Goal: Task Accomplishment & Management: Use online tool/utility

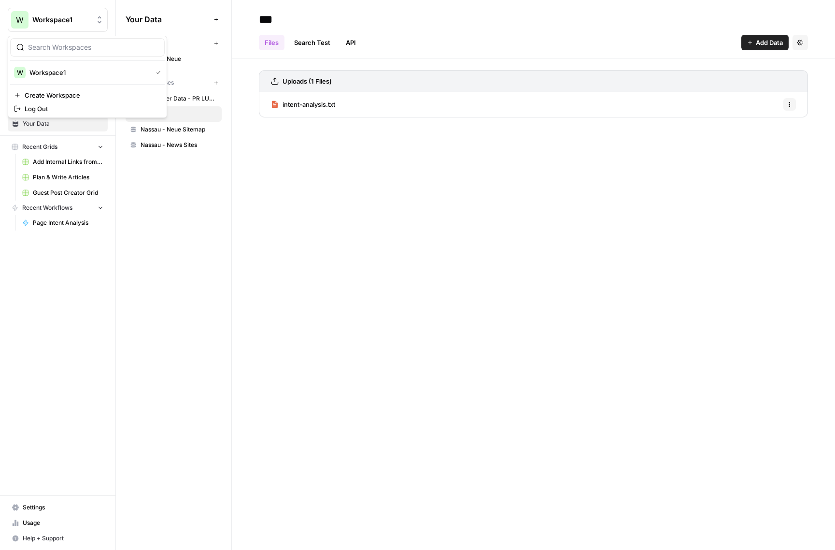
click at [45, 18] on span "Workspace1" at bounding box center [61, 20] width 58 height 10
click at [383, 156] on div "*** Files Search Test API Add Data Settings Uploads (1 Files) intent-analysis.t…" at bounding box center [533, 275] width 603 height 550
click at [45, 63] on span "Home" at bounding box center [63, 61] width 81 height 9
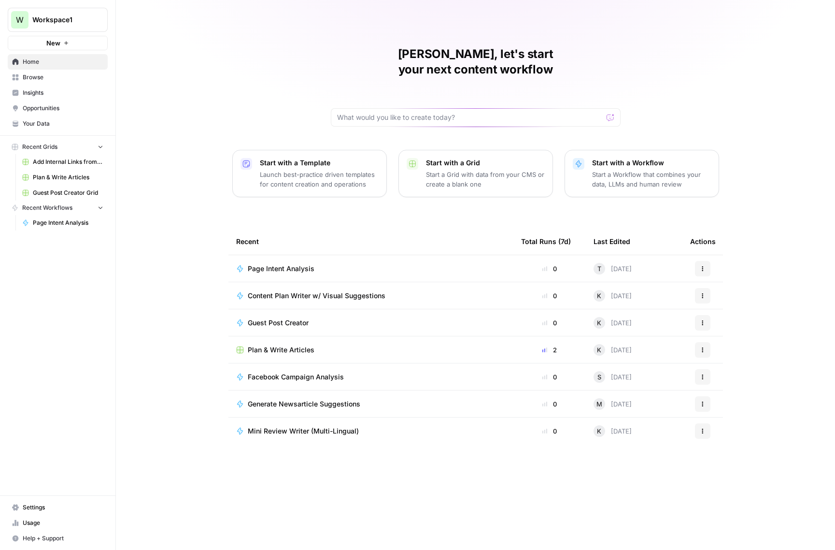
click at [367, 291] on span "Content Plan Writer w/ Visual Suggestions" at bounding box center [317, 296] width 138 height 10
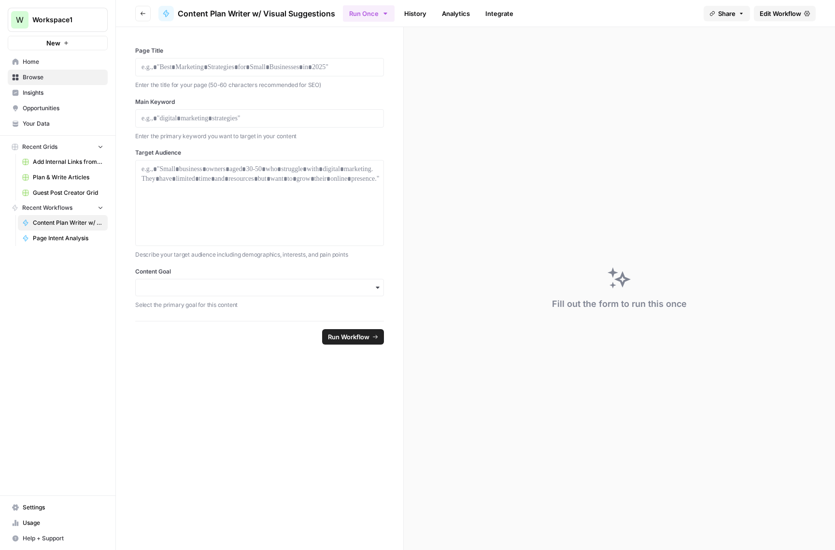
click at [381, 290] on div "button" at bounding box center [259, 287] width 249 height 17
click at [347, 491] on form "Page Title Enter the title for your page (50-60 characters recommended for SEO)…" at bounding box center [260, 288] width 288 height 522
click at [141, 11] on icon "button" at bounding box center [143, 14] width 6 height 6
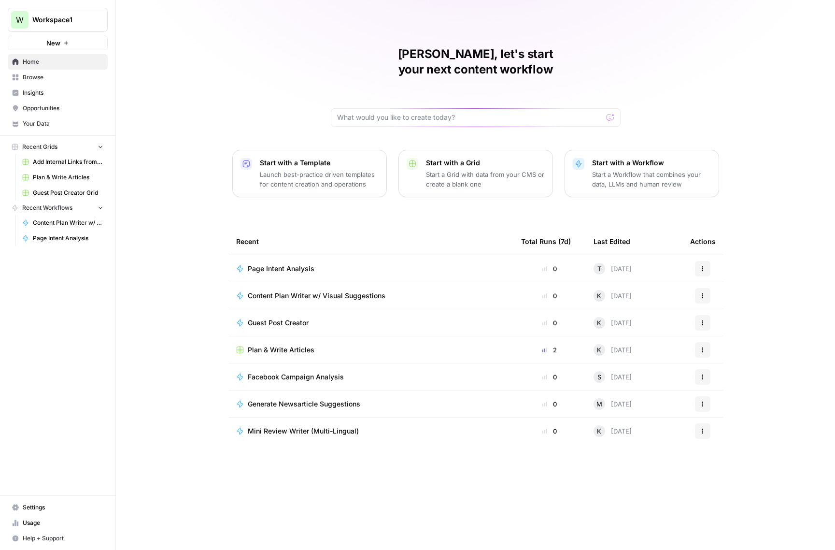
click at [282, 264] on span "Page Intent Analysis" at bounding box center [281, 269] width 67 height 10
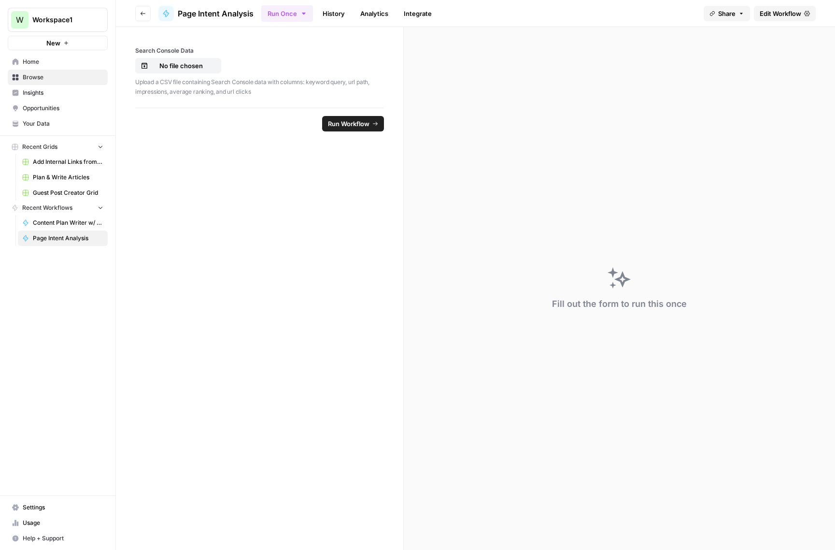
click at [774, 11] on span "Edit Workflow" at bounding box center [781, 14] width 42 height 10
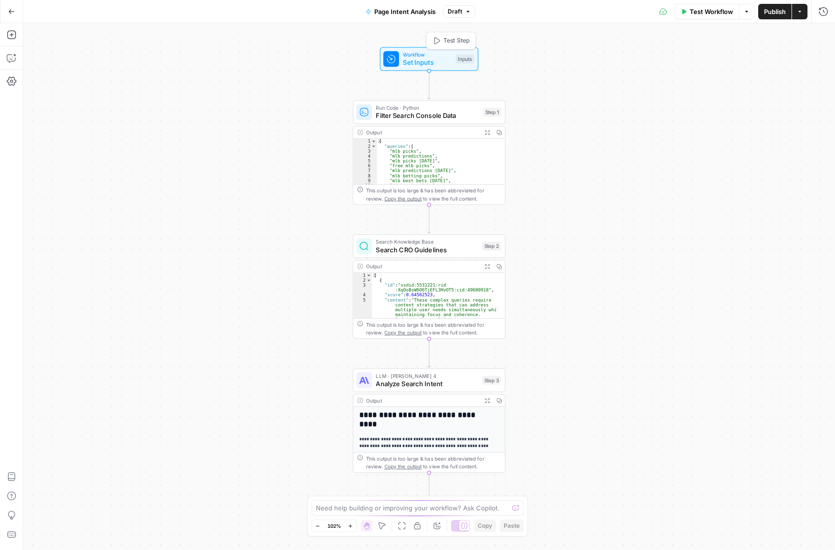
click at [432, 59] on span "Set Inputs" at bounding box center [427, 62] width 49 height 10
click at [430, 115] on span "Filter Search Console Data" at bounding box center [427, 116] width 103 height 10
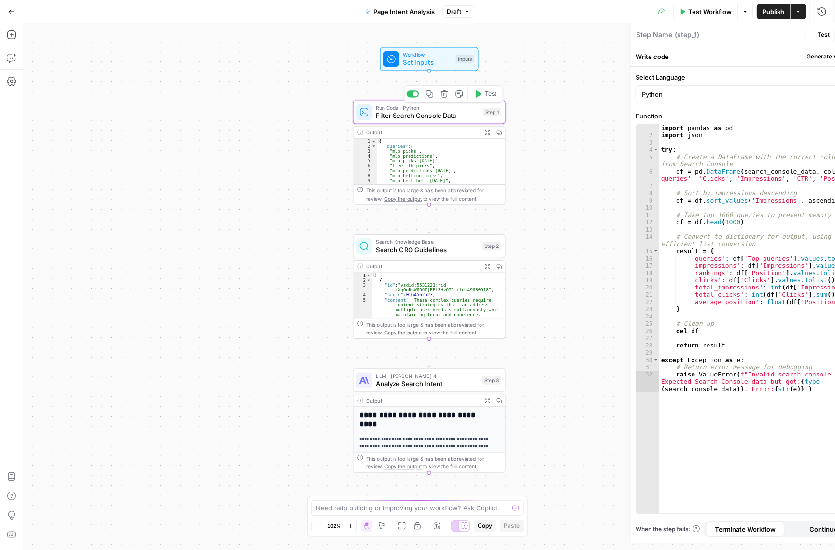
type textarea "Filter Search Console Data"
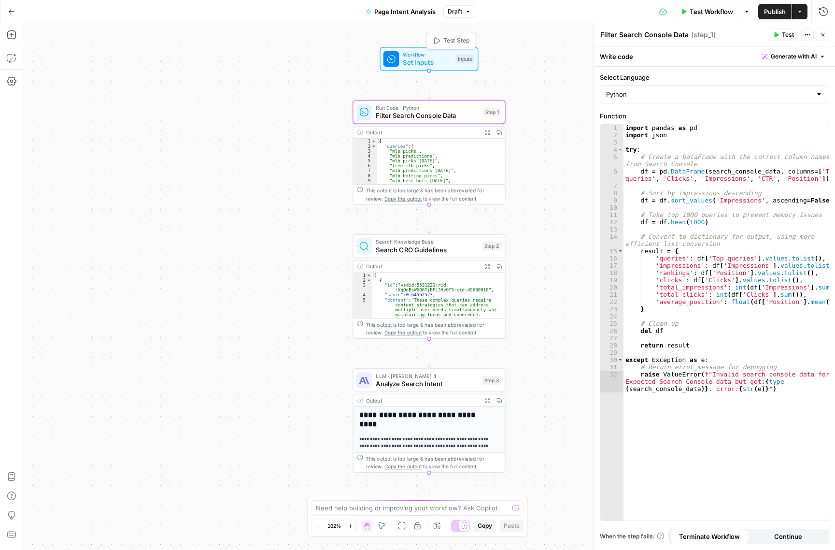
click at [437, 57] on span "Set Inputs" at bounding box center [427, 62] width 49 height 10
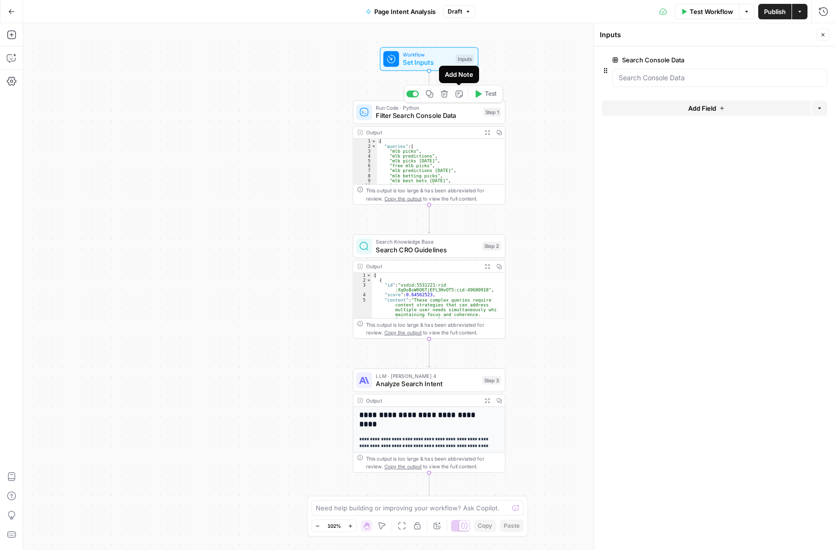
click at [460, 96] on icon "button" at bounding box center [458, 93] width 7 height 7
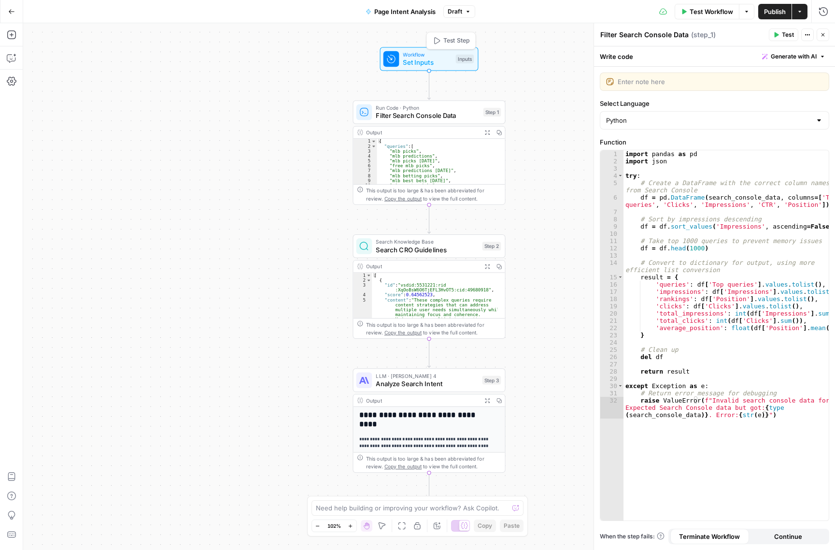
click at [445, 56] on span "Workflow" at bounding box center [427, 55] width 49 height 8
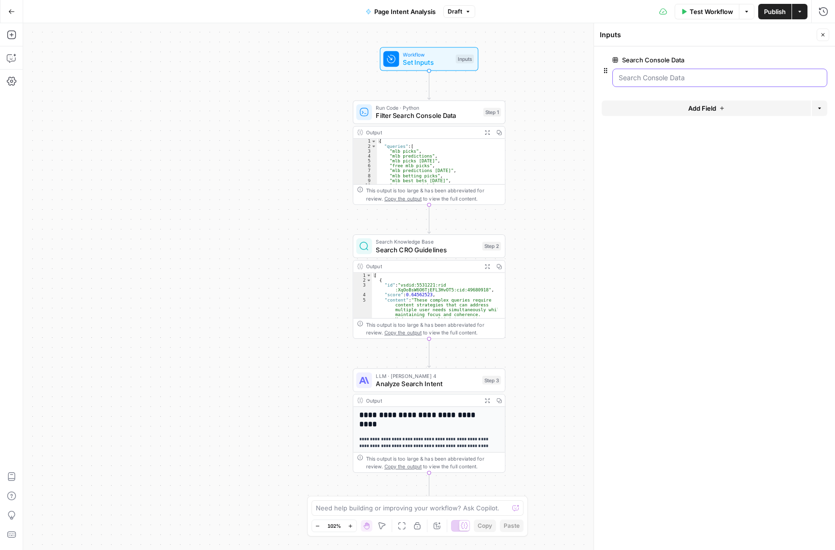
click at [644, 79] on Data "Search Console Data" at bounding box center [720, 78] width 202 height 10
click at [806, 57] on icon "button" at bounding box center [806, 59] width 5 height 5
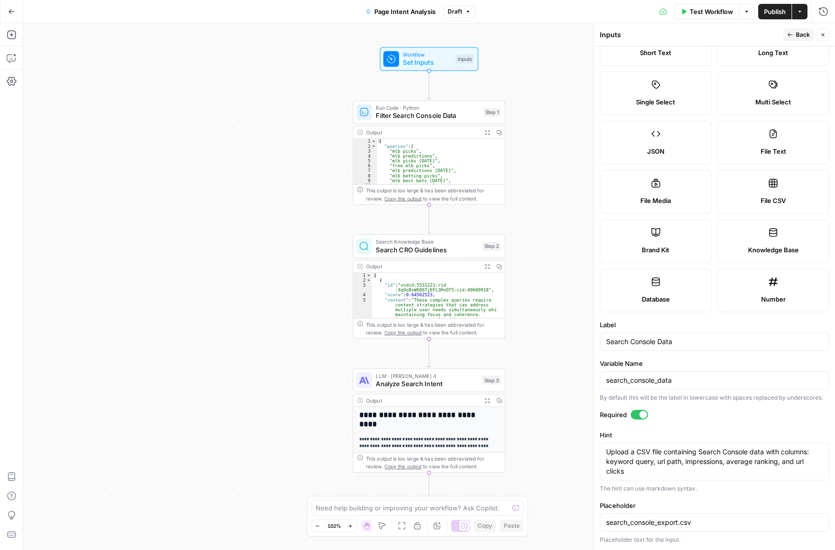
scroll to position [51, 0]
drag, startPoint x: 658, startPoint y: 461, endPoint x: 682, endPoint y: 461, distance: 24.1
click at [682, 461] on textarea "Upload a CSV file containing Search Console data with columns: keyword query, u…" at bounding box center [714, 461] width 217 height 29
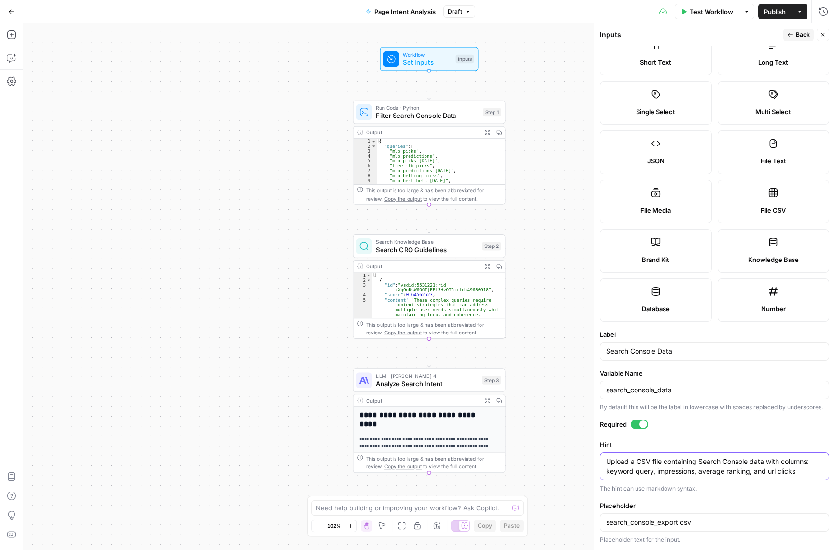
drag, startPoint x: 751, startPoint y: 470, endPoint x: 700, endPoint y: 470, distance: 51.2
click at [700, 470] on textarea "Upload a CSV file containing Search Console data with columns: keyword query, i…" at bounding box center [714, 465] width 217 height 19
drag, startPoint x: 744, startPoint y: 470, endPoint x: 721, endPoint y: 473, distance: 22.9
click at [719, 473] on textarea "Upload a CSV file containing Search Console data with columns: keyword query, i…" at bounding box center [714, 465] width 217 height 19
click at [719, 468] on textarea "Upload a CSV file containing Search Console data with columns: keyword query, i…" at bounding box center [714, 465] width 217 height 19
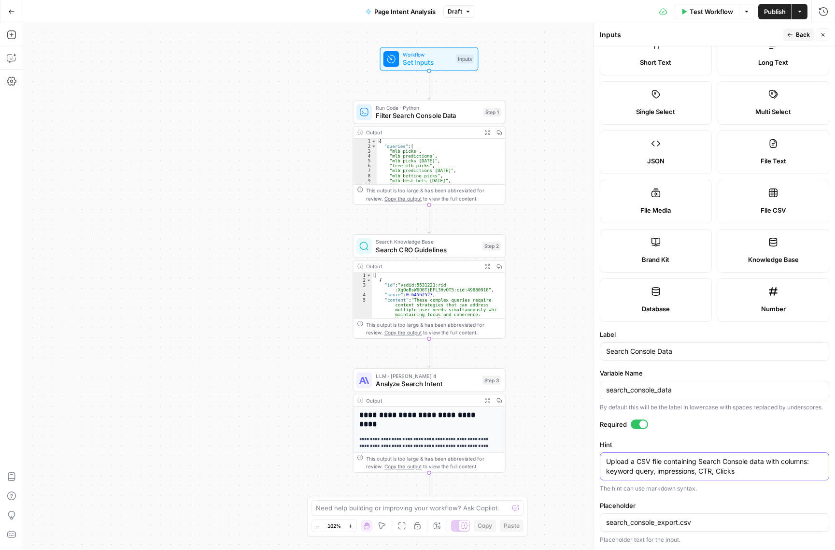
click at [734, 468] on textarea "Upload a CSV file containing Search Console data with columns: keyword query, i…" at bounding box center [714, 465] width 217 height 19
click at [738, 470] on textarea "Upload a CSV file containing Search Console data with columns: keyword query, i…" at bounding box center [714, 465] width 217 height 19
click at [634, 459] on textarea "Upload a CSV file containing Search Console data with columns: keyword query, i…" at bounding box center [714, 465] width 217 height 19
click at [750, 461] on textarea "Upload a CSV file containing Search Console data with columns: keyword query, i…" at bounding box center [714, 465] width 217 height 19
click at [753, 459] on textarea "Upload a CSV file containing Search Console export data with columns: keyword q…" at bounding box center [714, 465] width 217 height 19
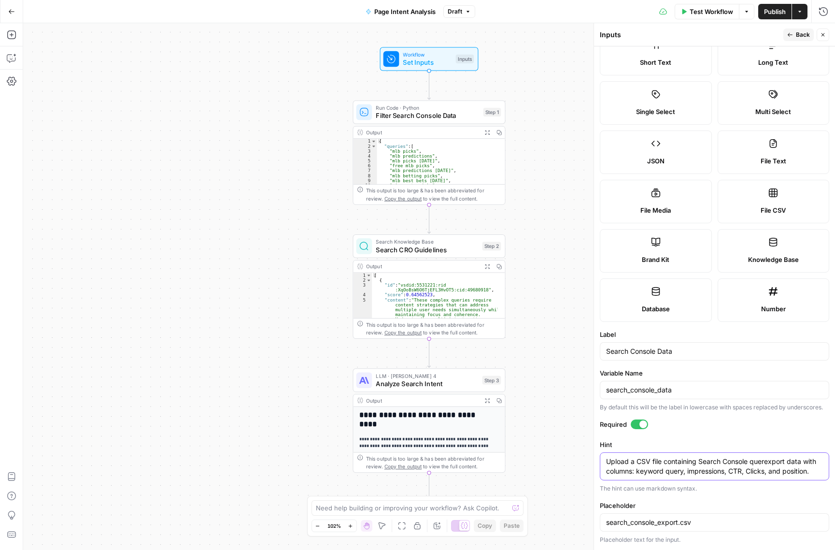
scroll to position [51, 0]
click at [808, 456] on textarea "Upload a CSV file containing Search Console query export data with columns: key…" at bounding box center [714, 465] width 217 height 19
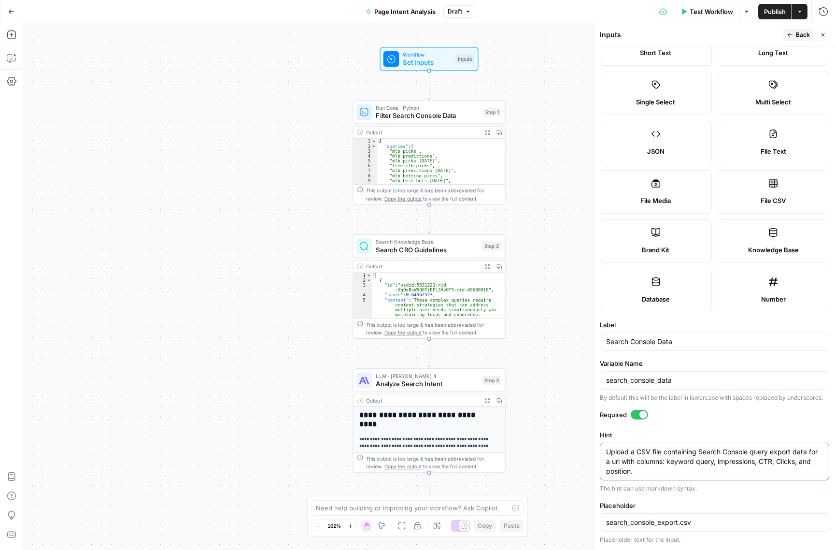
click at [676, 468] on textarea "Upload a CSV file containing Search Console query export data for a url with co…" at bounding box center [714, 461] width 217 height 29
type textarea "Upload a CSV file containing Search Console query export data for a url with co…"
click at [768, 14] on span "Publish" at bounding box center [775, 12] width 22 height 10
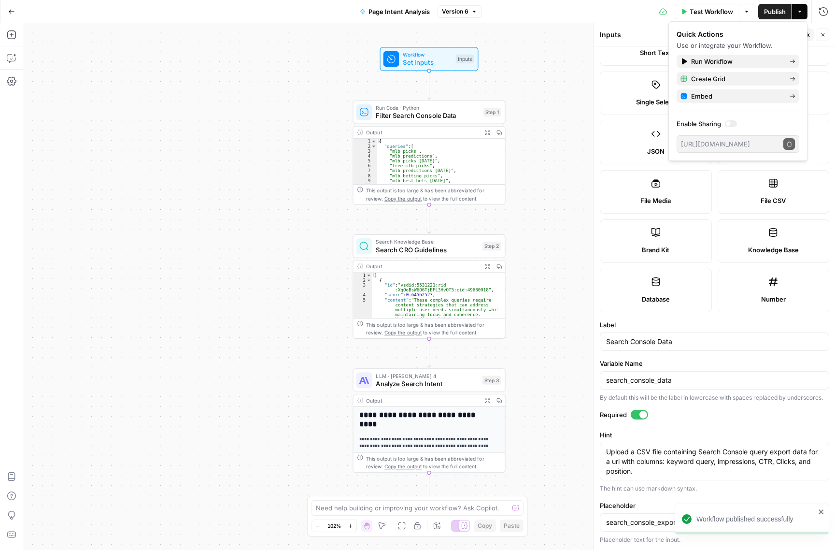
click at [11, 12] on icon "button" at bounding box center [11, 11] width 7 height 7
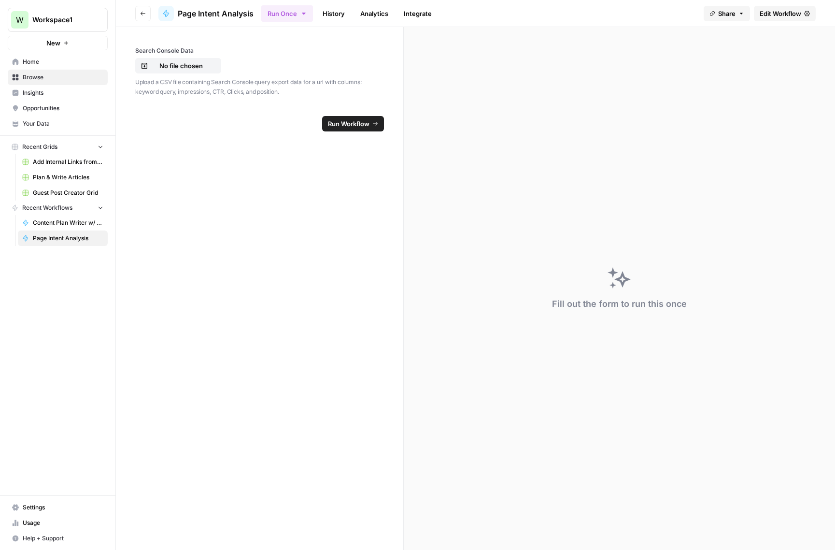
click at [167, 11] on icon at bounding box center [166, 14] width 8 height 8
click at [143, 15] on icon "button" at bounding box center [143, 14] width 6 height 6
click at [146, 14] on button "Go back" at bounding box center [142, 13] width 15 height 15
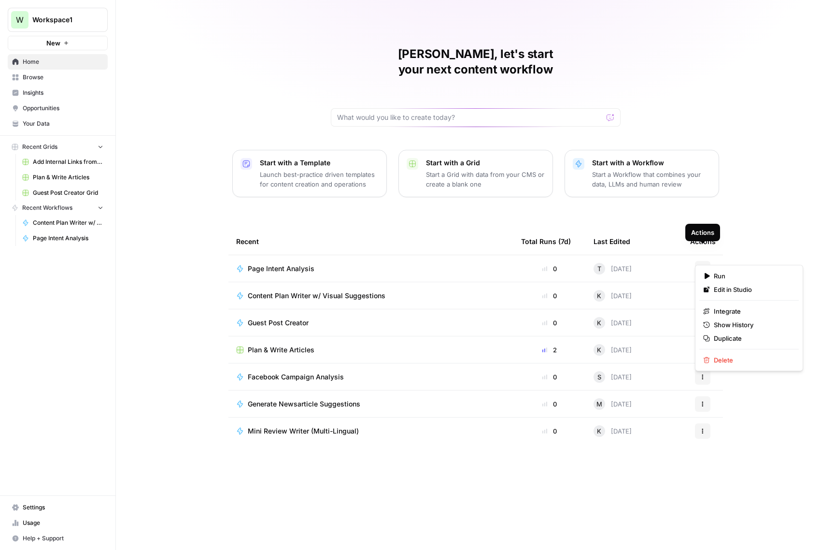
click at [700, 266] on icon "button" at bounding box center [703, 269] width 6 height 6
click at [378, 255] on td "Page Intent Analysis" at bounding box center [370, 268] width 285 height 27
click at [293, 264] on span "Page Intent Analysis" at bounding box center [281, 269] width 67 height 10
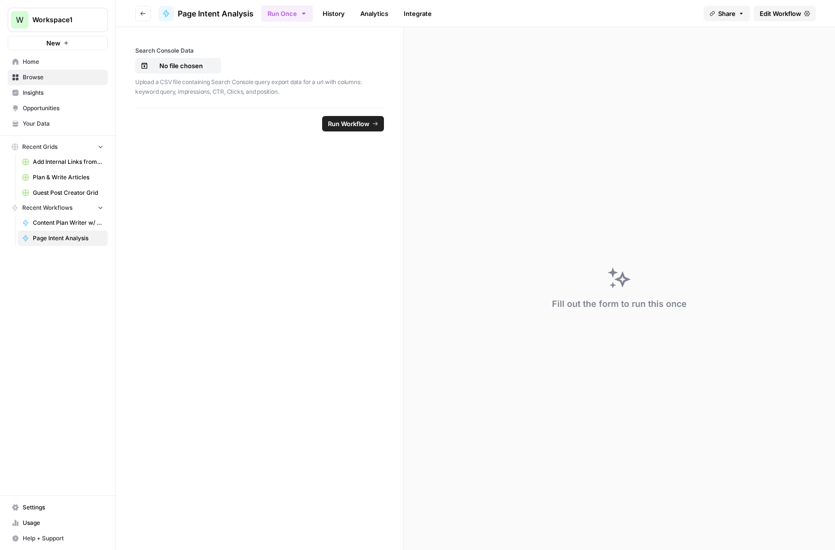
click at [768, 13] on span "Edit Workflow" at bounding box center [781, 14] width 42 height 10
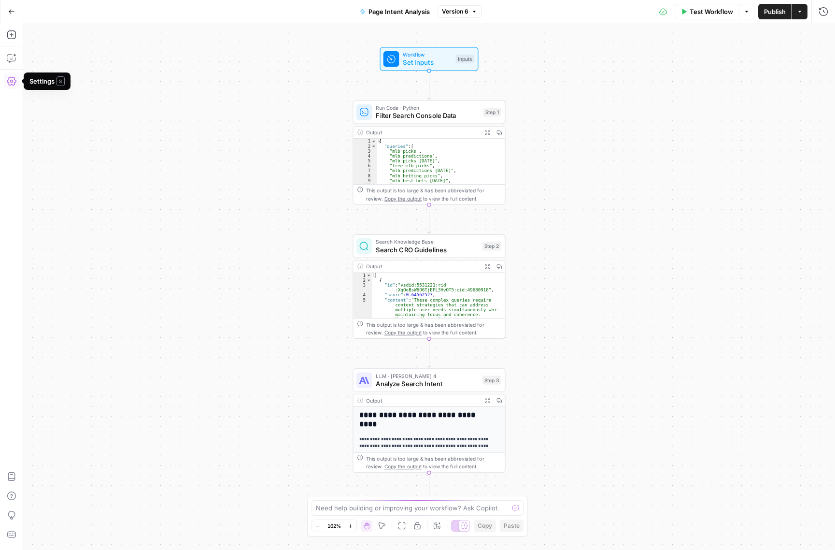
click at [16, 79] on icon "button" at bounding box center [12, 81] width 10 height 10
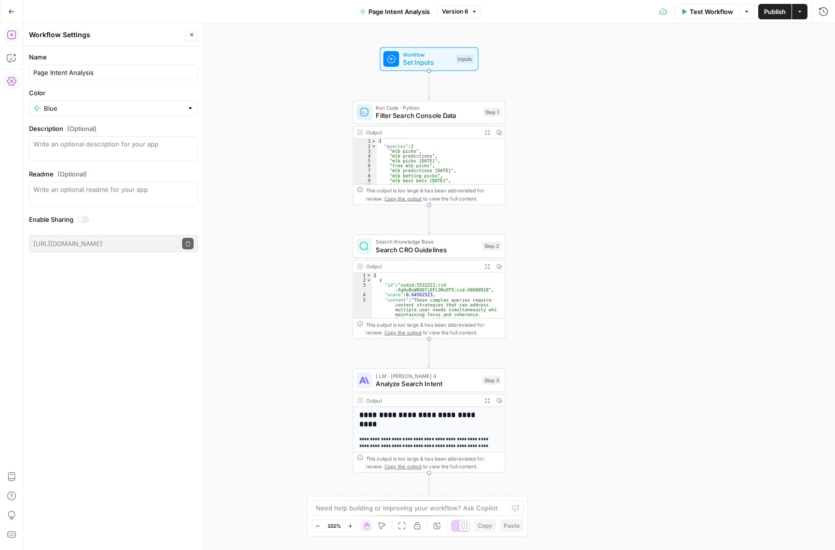
click at [13, 30] on icon "button" at bounding box center [12, 35] width 10 height 10
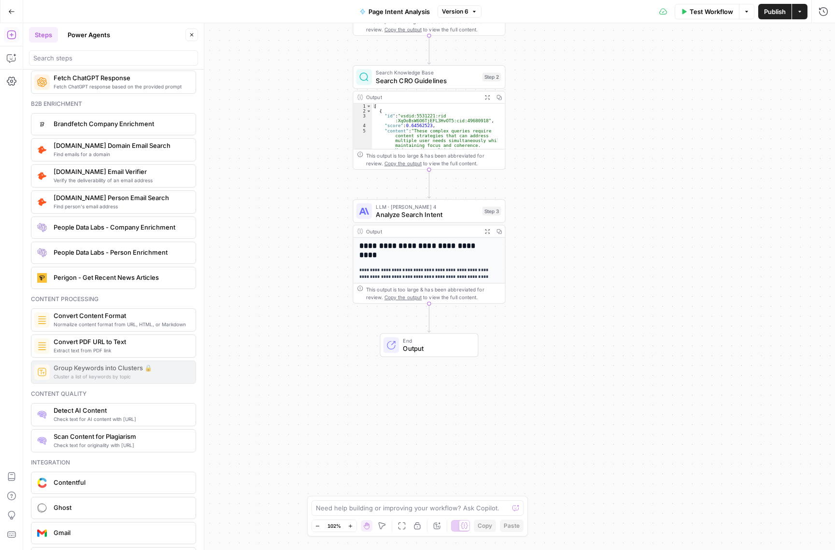
scroll to position [1286, 0]
